Goal: Navigation & Orientation: Understand site structure

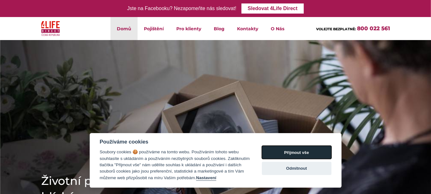
click at [299, 153] on button "Přijmout vše" at bounding box center [297, 151] width 70 height 13
checkbox input "true"
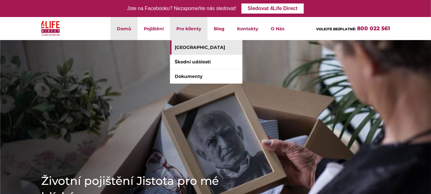
click at [192, 46] on link "[GEOGRAPHIC_DATA]" at bounding box center [206, 47] width 72 height 14
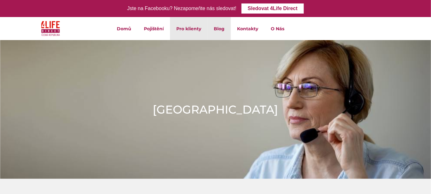
click at [222, 26] on link "Blog" at bounding box center [218, 28] width 23 height 23
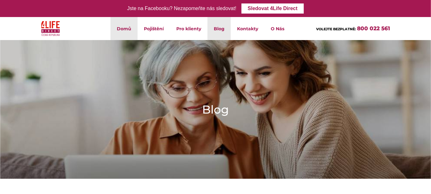
click at [125, 28] on link "Domů" at bounding box center [123, 28] width 27 height 23
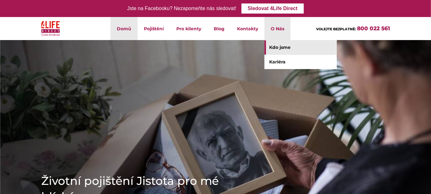
click at [274, 47] on link "Kdo jsme" at bounding box center [300, 47] width 72 height 14
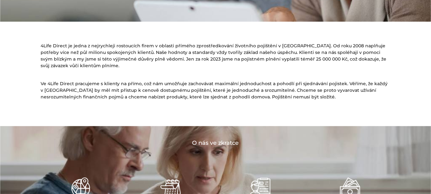
scroll to position [32, 0]
